Goal: Find contact information: Find contact information

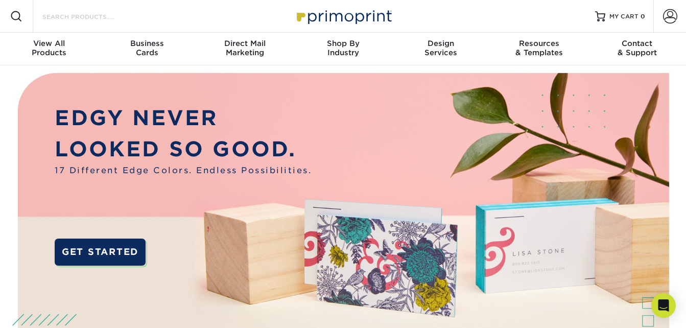
click at [108, 18] on input "Search Products" at bounding box center [91, 16] width 100 height 12
paste input "michael@drinkfieldofdreams.com"
type input "m"
